Goal: Information Seeking & Learning: Find specific page/section

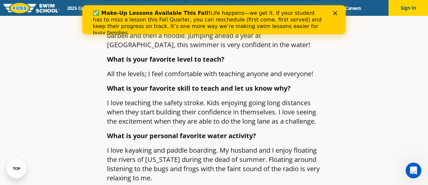
scroll to position [285, 0]
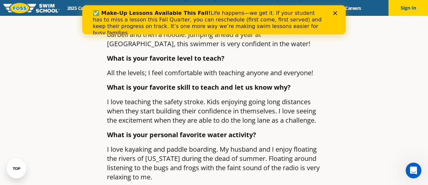
click at [333, 13] on icon "Close" at bounding box center [335, 13] width 4 height 4
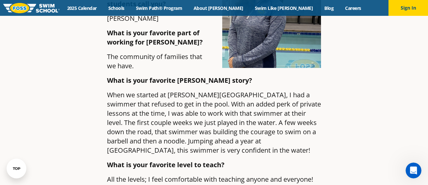
scroll to position [0, 0]
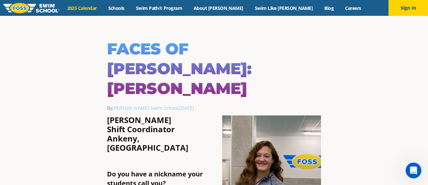
click at [102, 6] on link "2025 Calendar" at bounding box center [81, 8] width 41 height 6
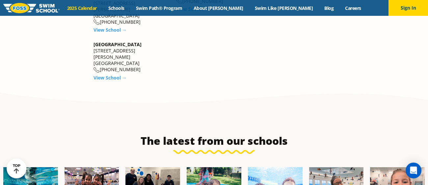
scroll to position [1115, 0]
